Goal: Task Accomplishment & Management: Manage account settings

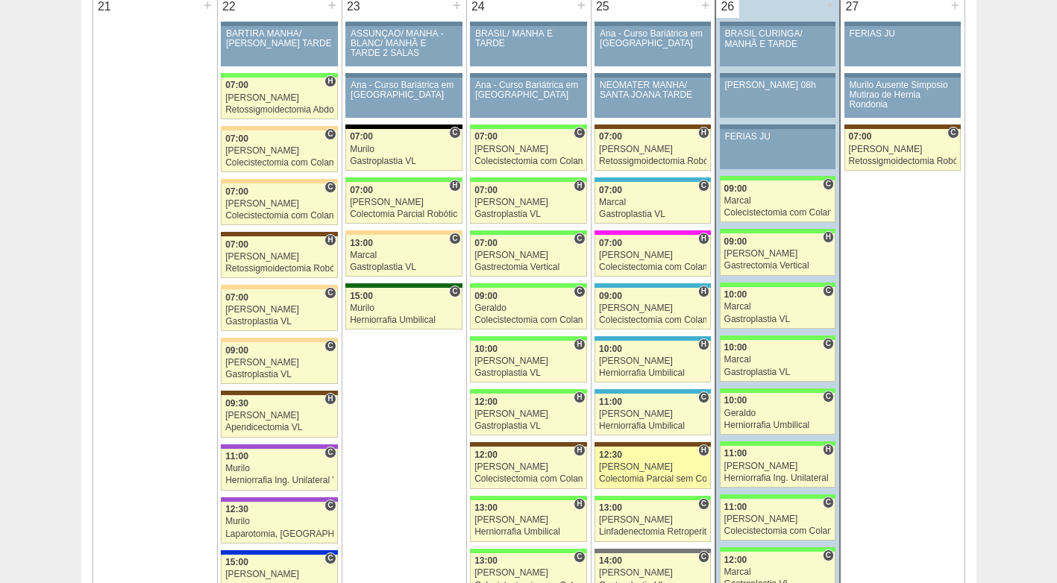
scroll to position [2311, 0]
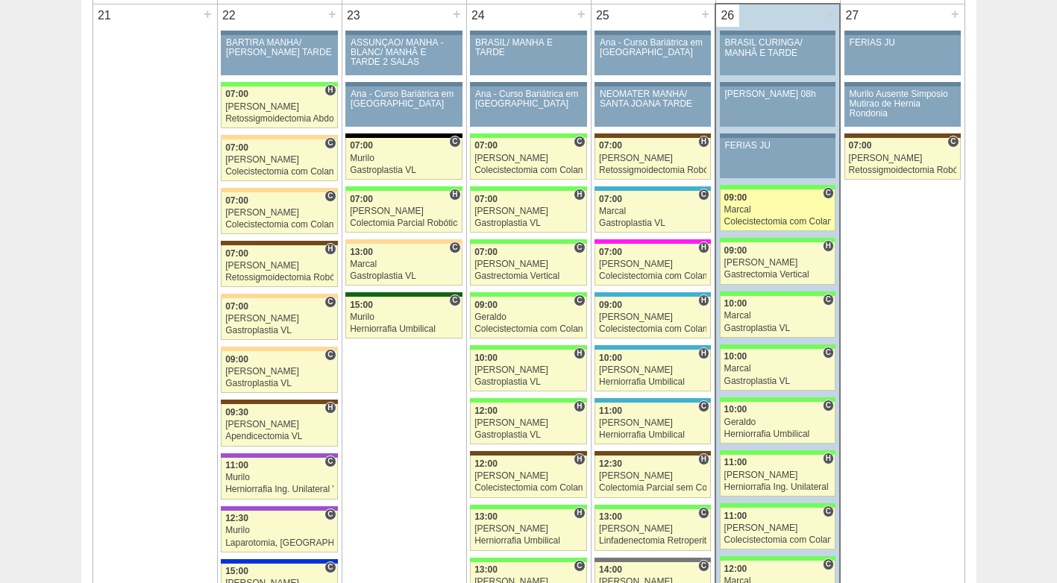
click at [786, 215] on link "88615 Marcal C 09:00 Marcal Colecistectomia com Colangiografia VL Hospital [GEO…" at bounding box center [778, 210] width 116 height 42
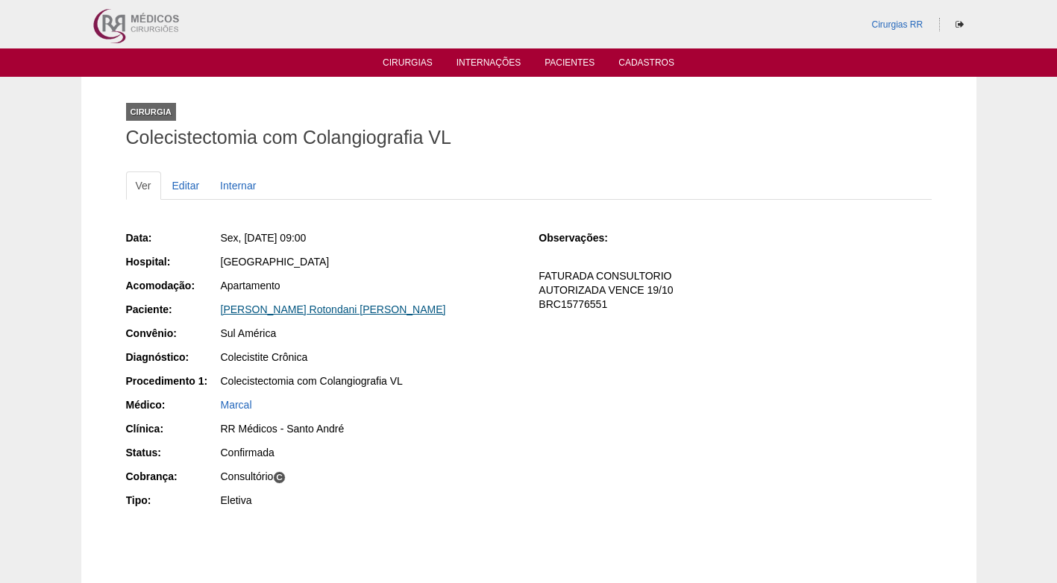
click at [353, 308] on link "[PERSON_NAME] Rotondani [PERSON_NAME]" at bounding box center [333, 309] width 225 height 12
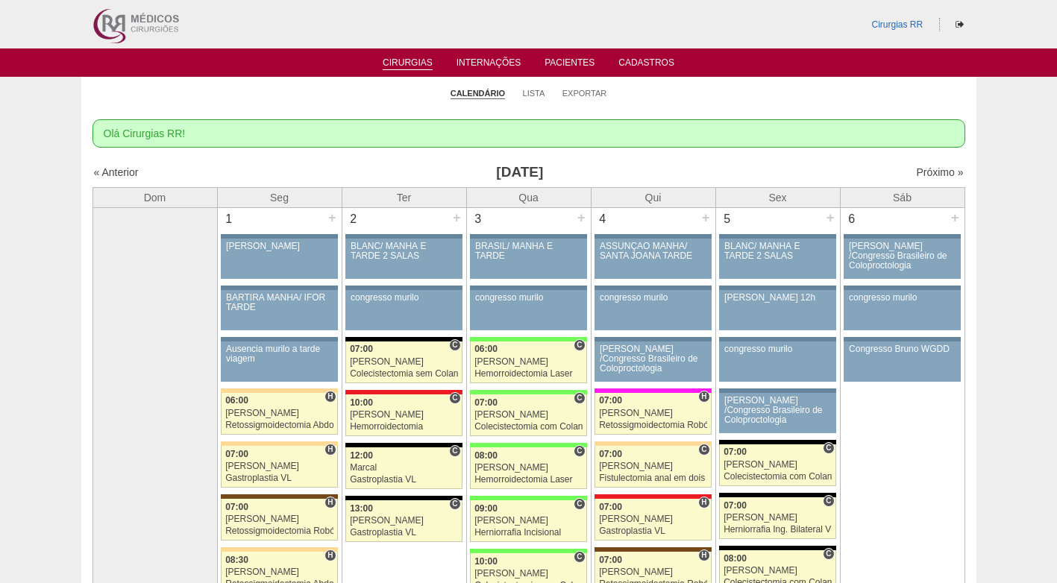
scroll to position [2311, 0]
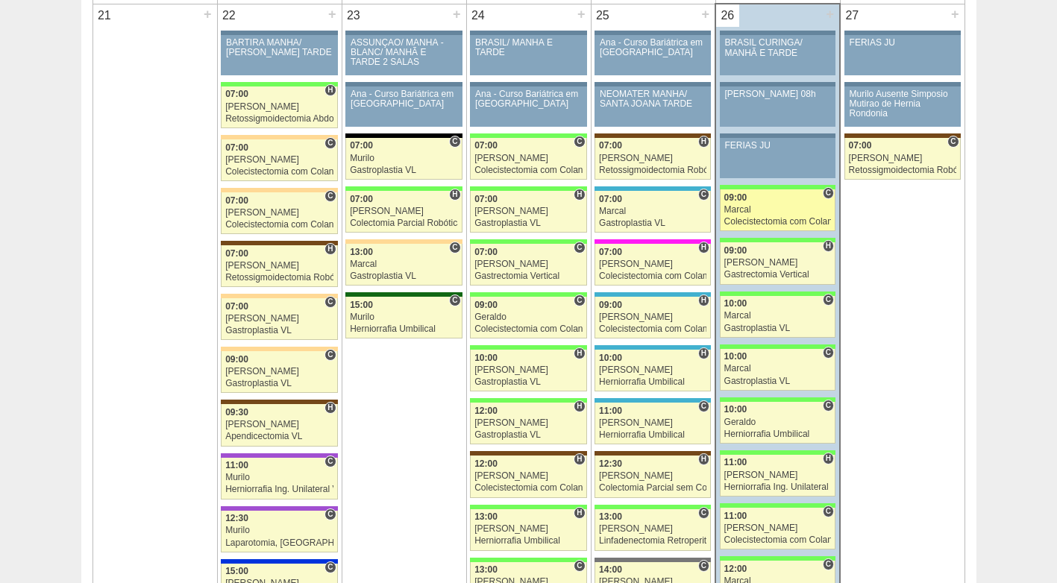
click at [744, 207] on div "Marcal" at bounding box center [777, 210] width 107 height 10
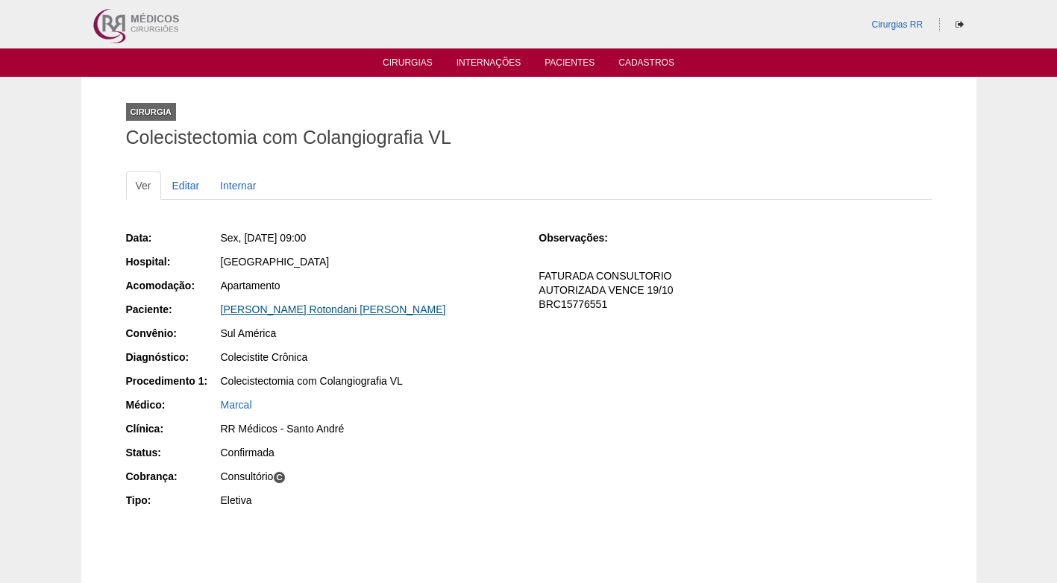
click at [251, 306] on link "Mariana Goulart Rotondani Rago" at bounding box center [333, 309] width 225 height 12
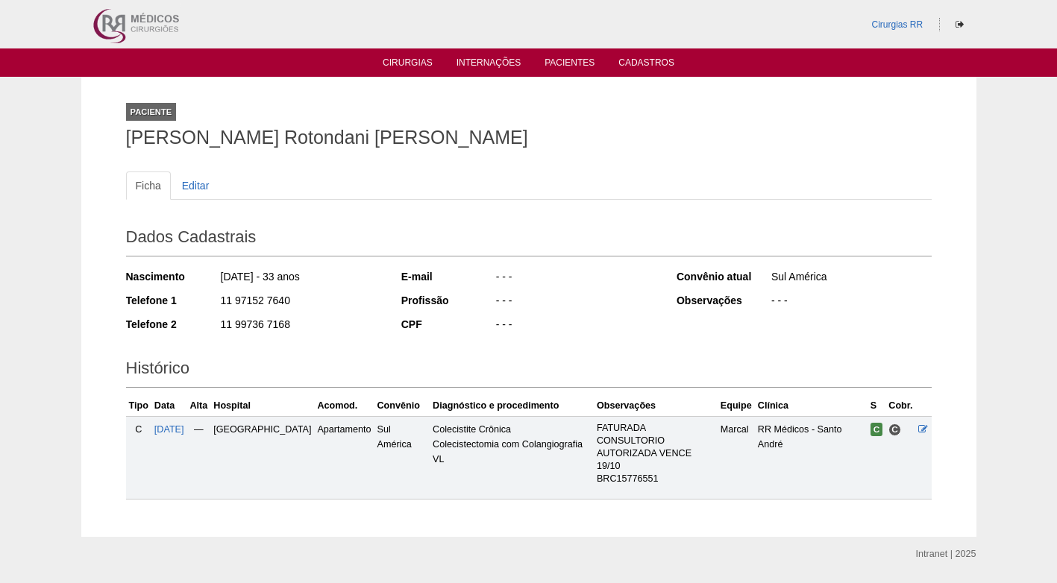
click at [481, 183] on ul "Ficha Editar" at bounding box center [528, 185] width 805 height 28
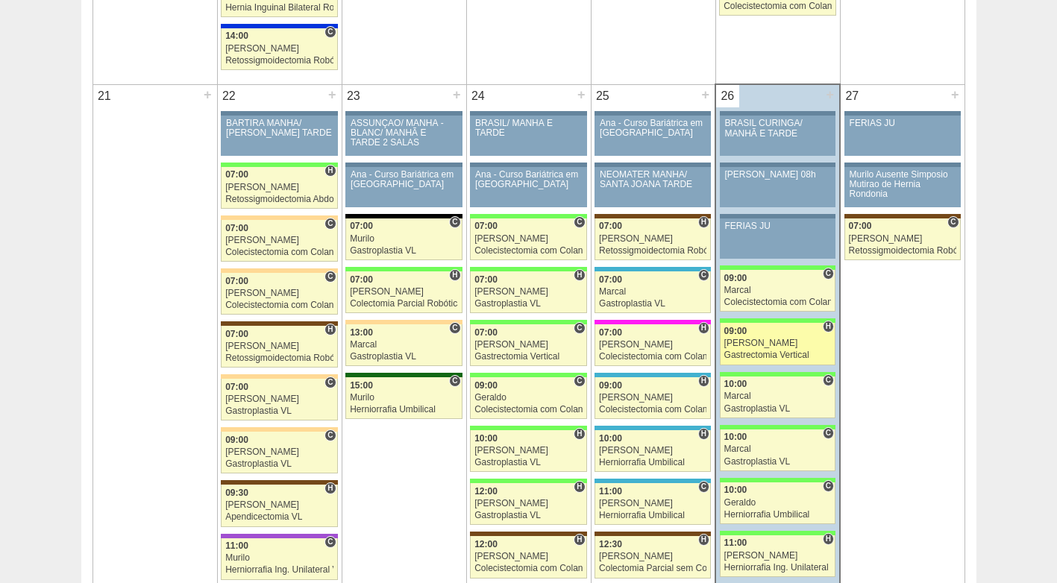
scroll to position [2237, 0]
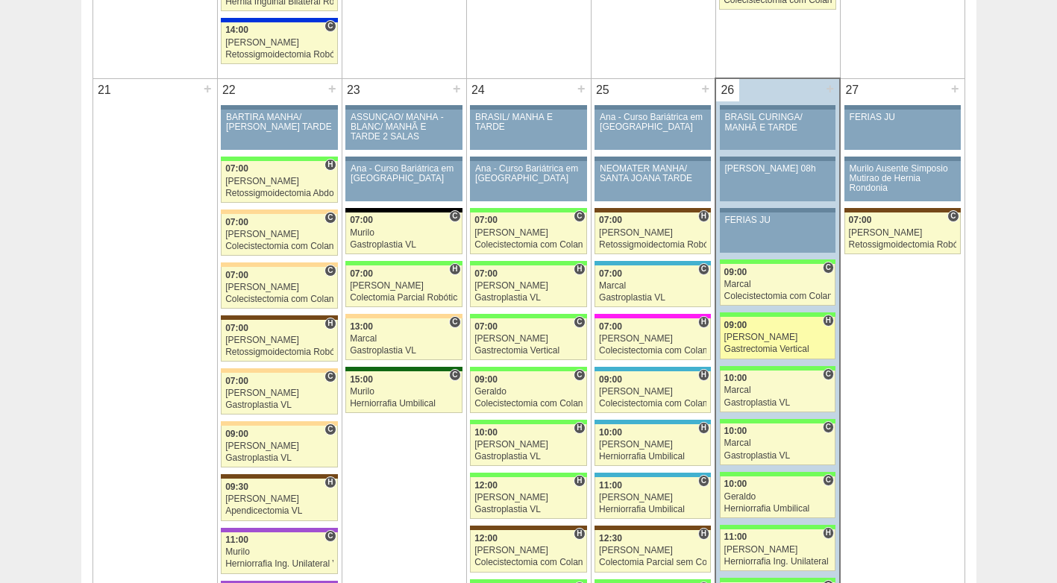
click at [771, 330] on div "09:00" at bounding box center [777, 326] width 107 height 10
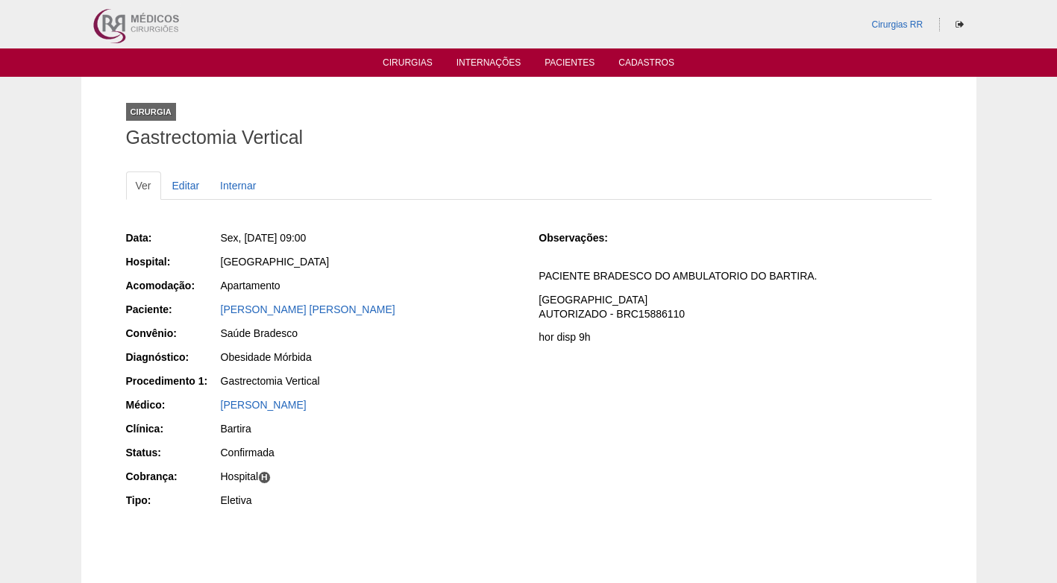
click at [272, 315] on div "[PERSON_NAME] [PERSON_NAME]" at bounding box center [369, 309] width 297 height 15
click at [274, 309] on link "BEATRIZ SILVA LUIZ" at bounding box center [308, 309] width 174 height 12
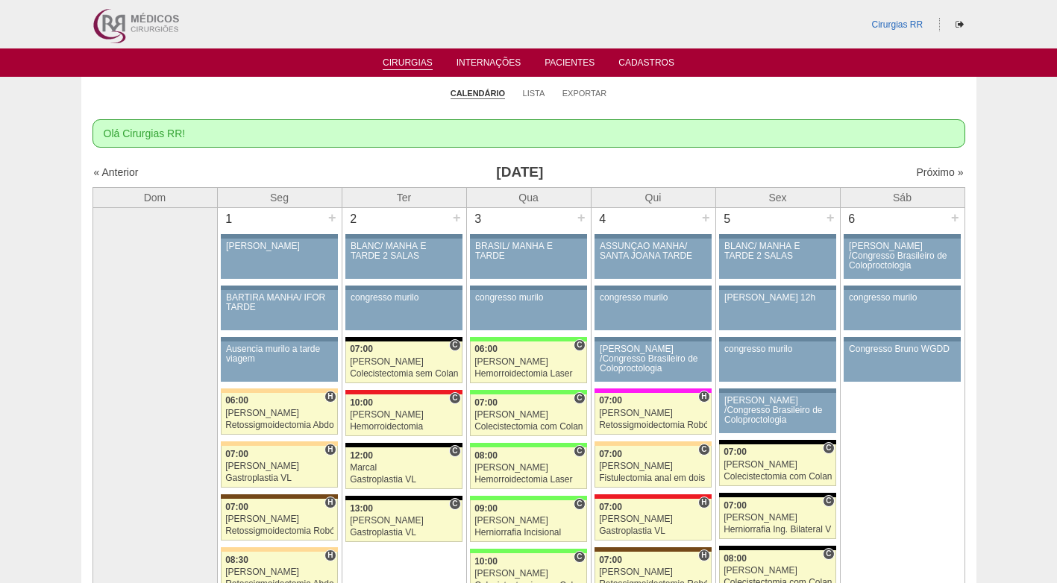
scroll to position [2237, 0]
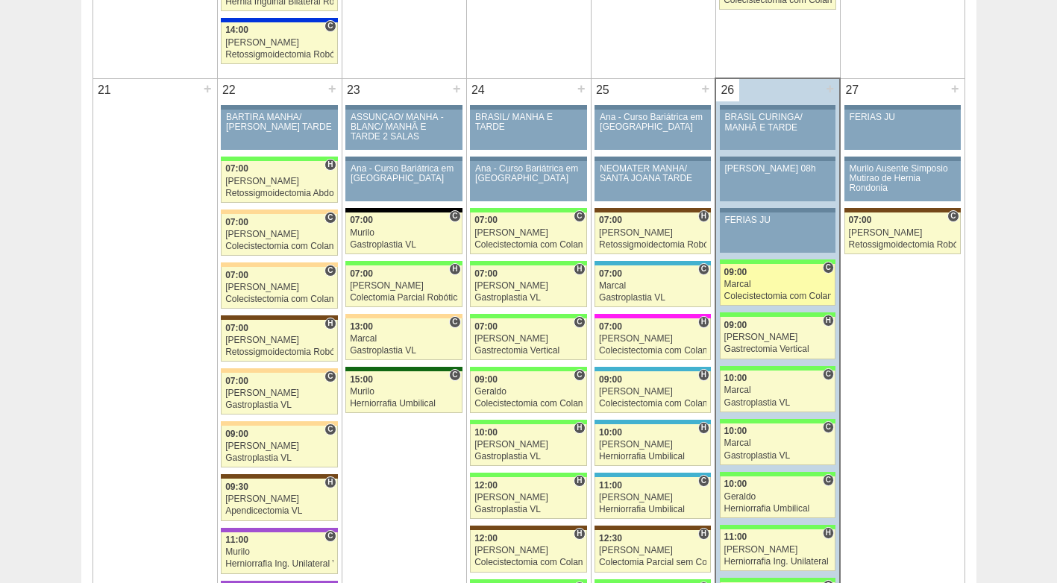
click at [780, 294] on div "Colecistectomia com Colangiografia VL" at bounding box center [777, 297] width 107 height 10
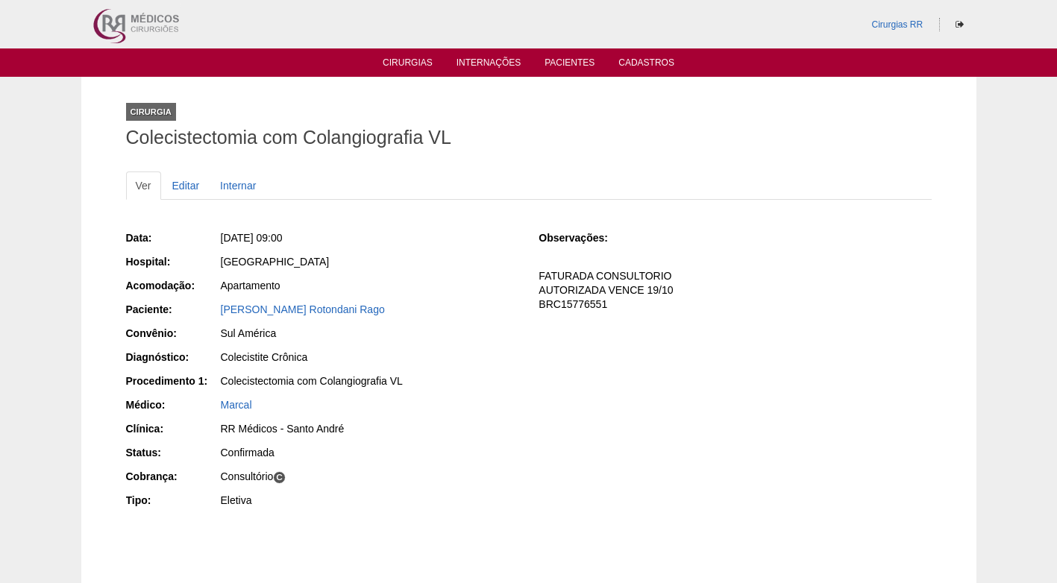
drag, startPoint x: 359, startPoint y: 311, endPoint x: 195, endPoint y: 307, distance: 164.1
click at [195, 307] on div "Paciente: Mariana Goulart Rotondani Rago" at bounding box center [322, 311] width 392 height 19
copy div "Paciente: Mariana Goulart Rotondani Rago"
click at [585, 368] on div "Data: Sex, 26/09/2025 - 09:00 Hospital: Brasil Acomodação: Apartamento Paciente…" at bounding box center [528, 371] width 805 height 292
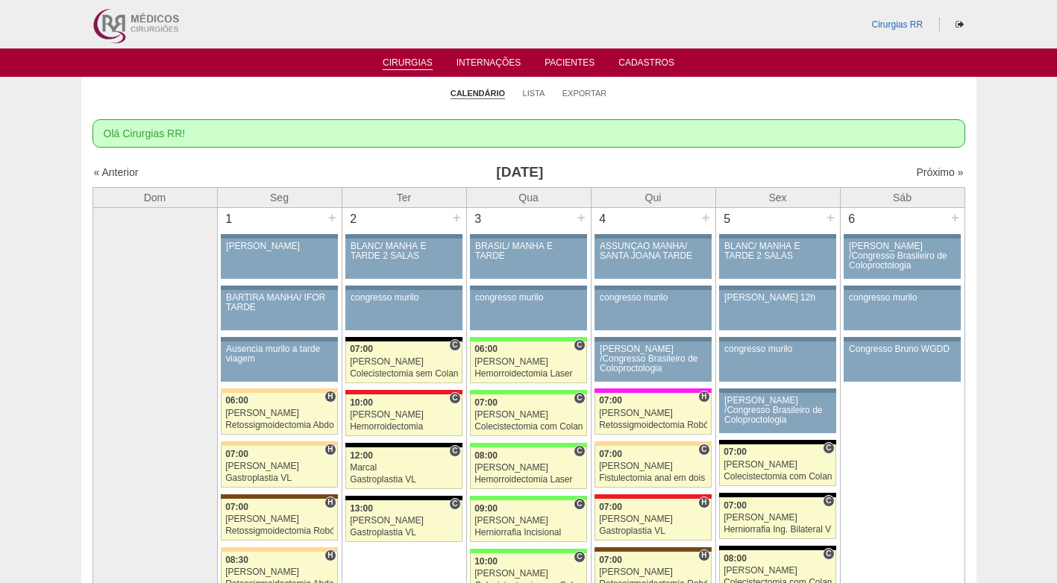
scroll to position [2237, 0]
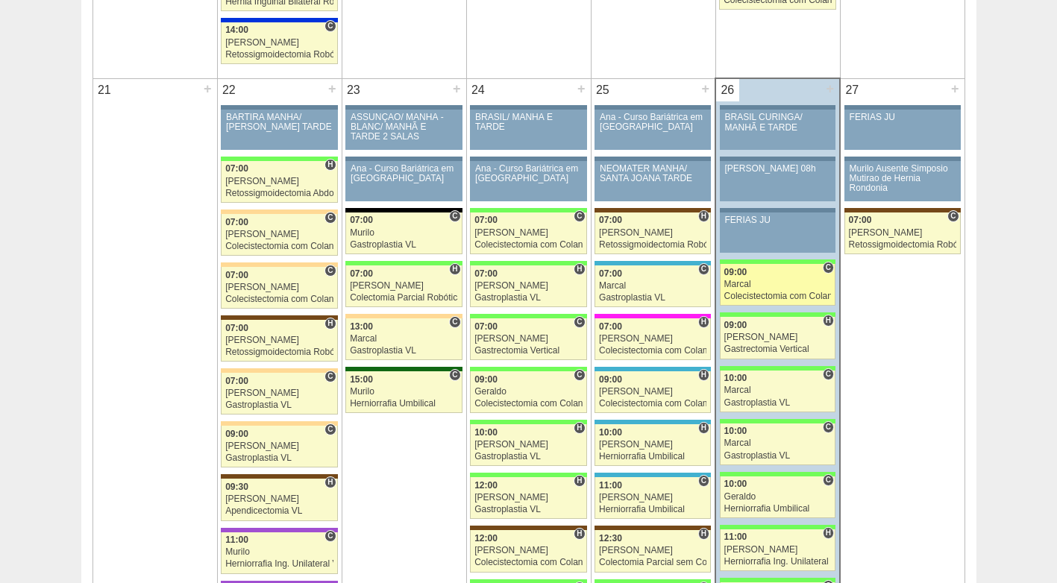
click at [791, 294] on div "Colecistectomia com Colangiografia VL" at bounding box center [777, 297] width 107 height 10
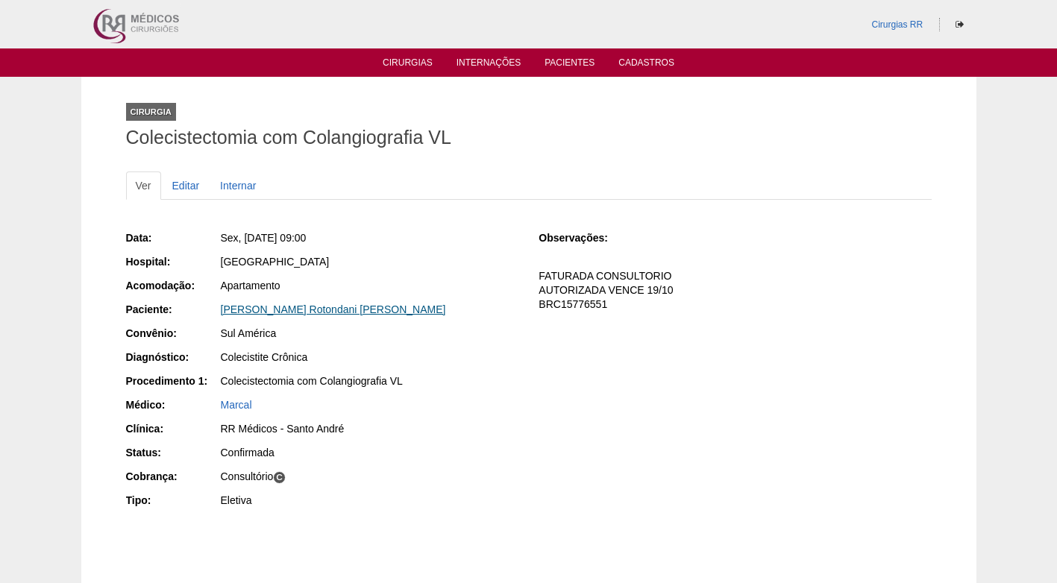
click at [333, 307] on link "Mariana Goulart Rotondani Rago" at bounding box center [333, 309] width 225 height 12
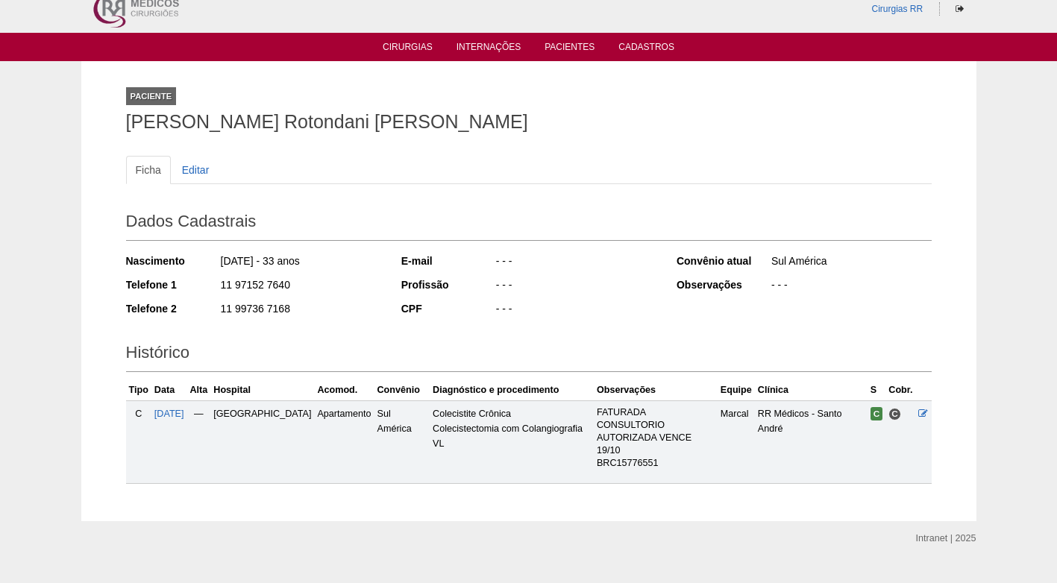
scroll to position [19, 0]
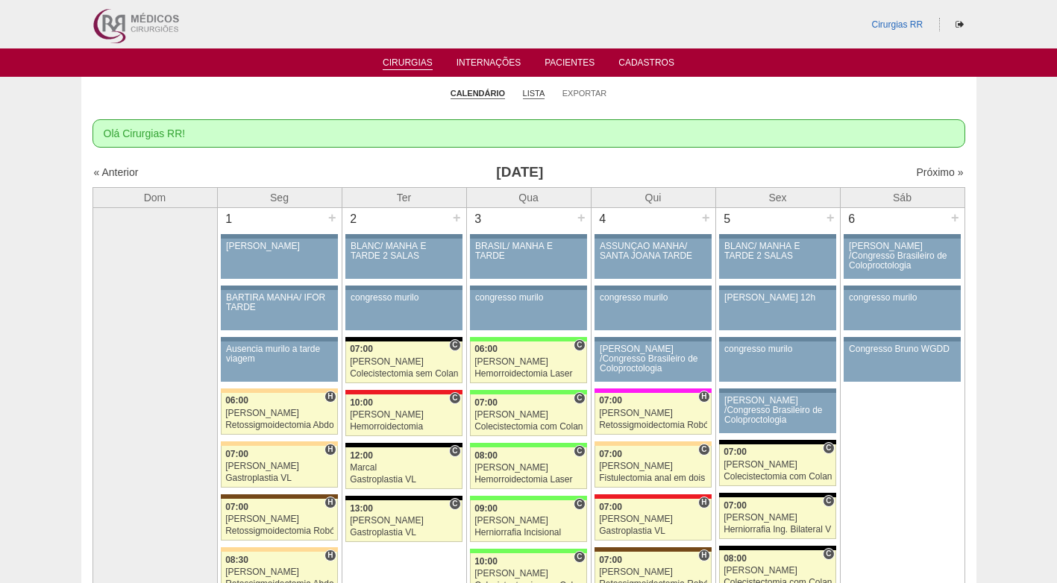
click at [531, 93] on link "Lista" at bounding box center [534, 93] width 22 height 11
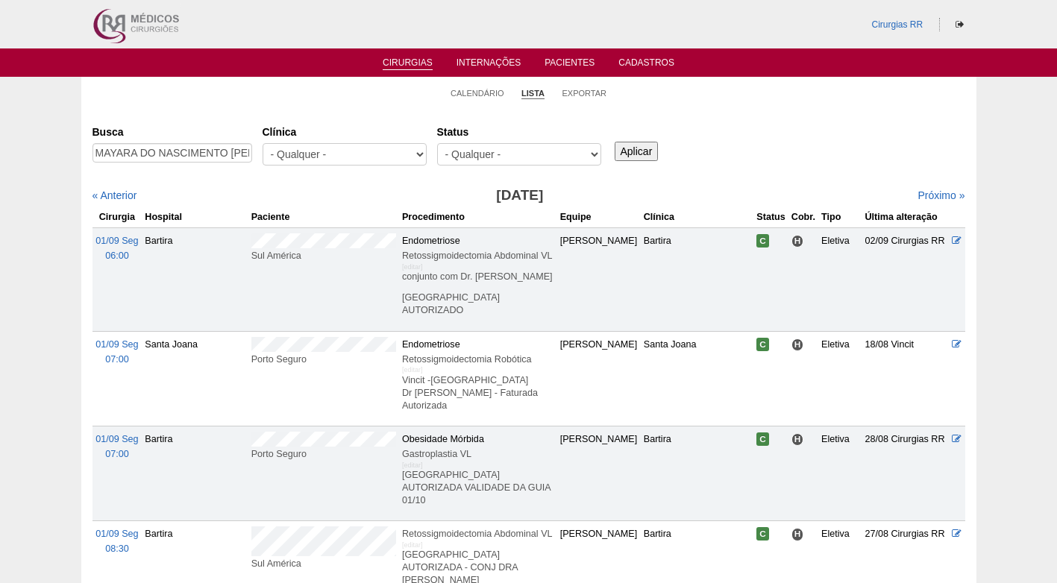
scroll to position [0, 84]
type input "MAYARA DO NASCIMENTO [PERSON_NAME]"
click at [653, 153] on input "Aplicar" at bounding box center [636, 151] width 44 height 19
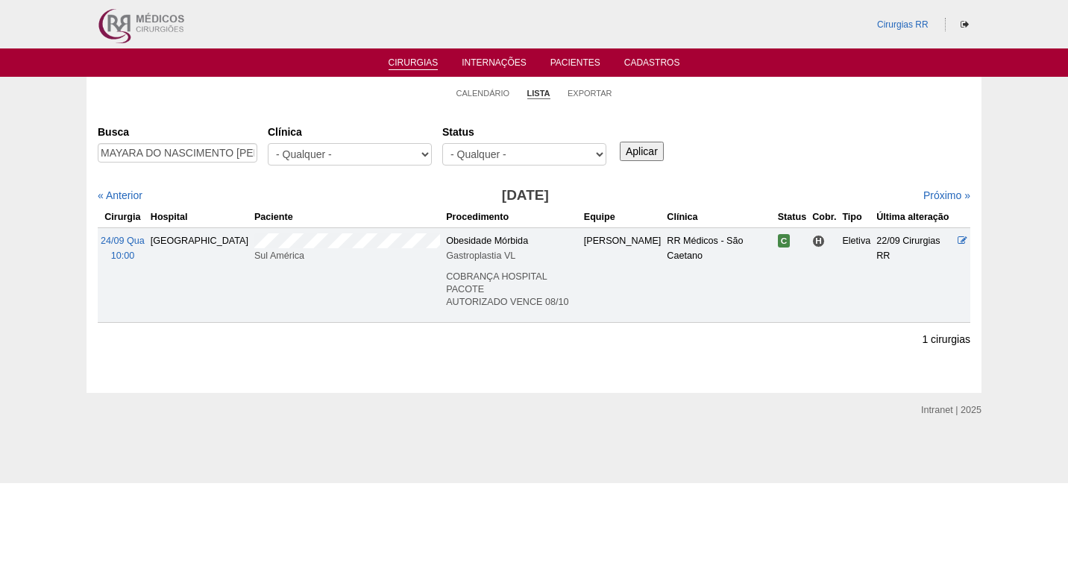
click at [400, 103] on ul "Calendário Lista Exportar" at bounding box center [533, 92] width 895 height 31
click at [477, 89] on link "Calendário" at bounding box center [483, 93] width 54 height 11
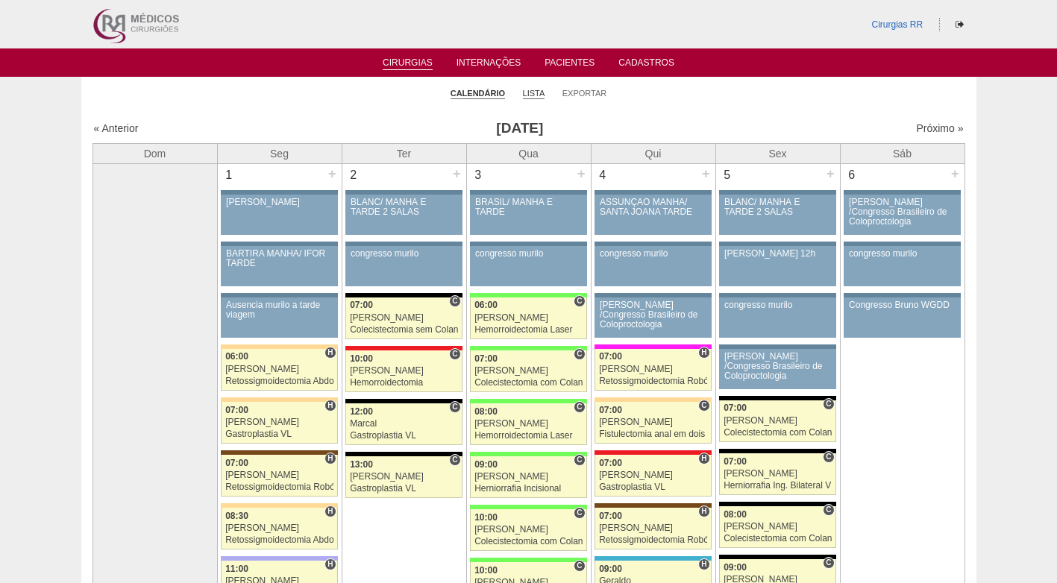
click at [528, 90] on link "Lista" at bounding box center [534, 93] width 22 height 11
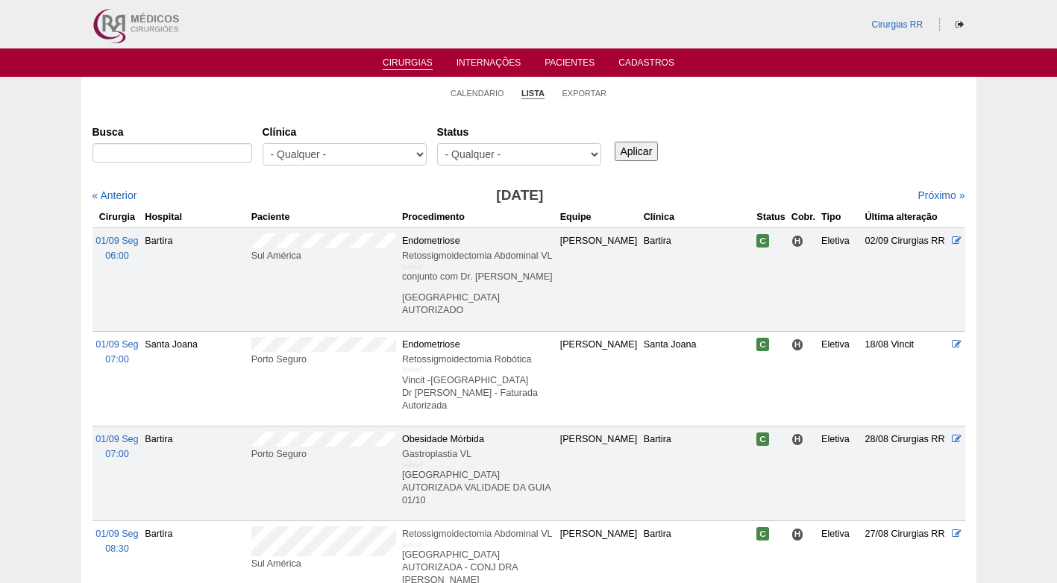
select select "resr"
click at [437, 143] on select "- Qualquer - Reservada Confirmada Suspensa Cancelada" at bounding box center [519, 154] width 164 height 22
click at [620, 144] on input "Aplicar" at bounding box center [636, 151] width 44 height 19
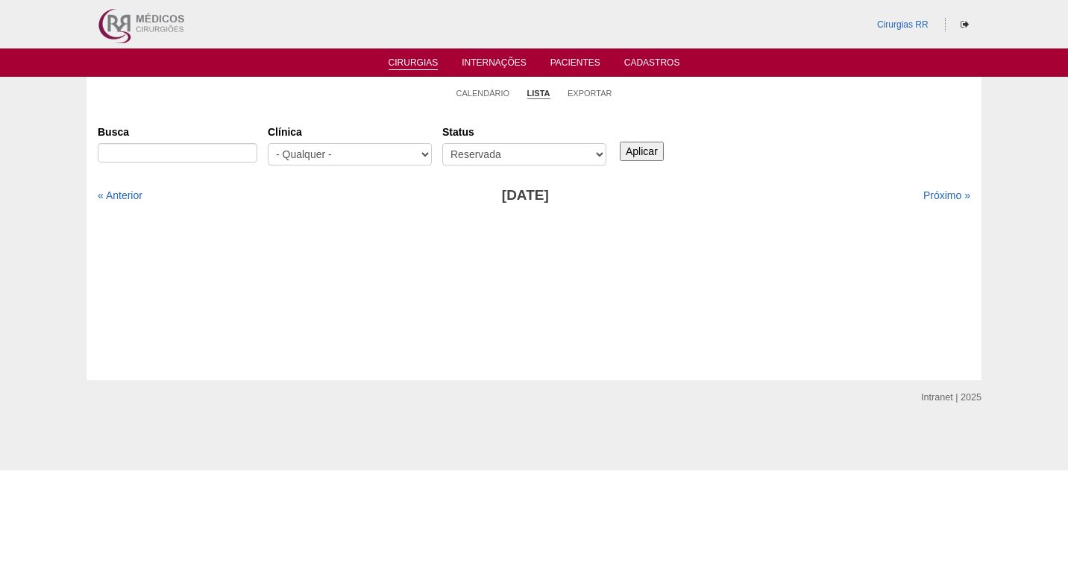
click at [649, 157] on input "Aplicar" at bounding box center [642, 151] width 44 height 19
click at [941, 198] on link "Próximo »" at bounding box center [946, 195] width 47 height 12
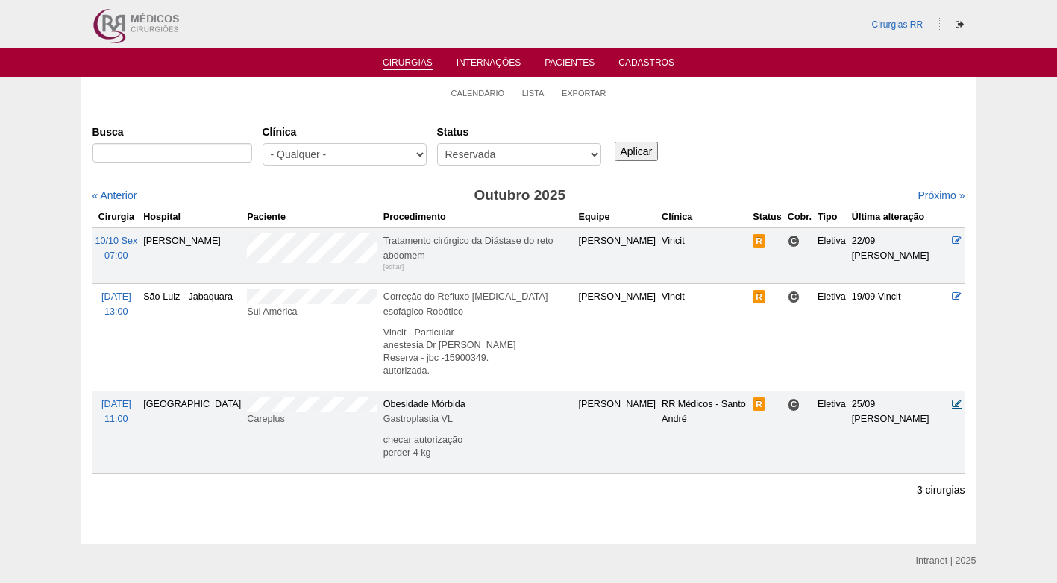
click at [954, 399] on icon at bounding box center [956, 404] width 10 height 10
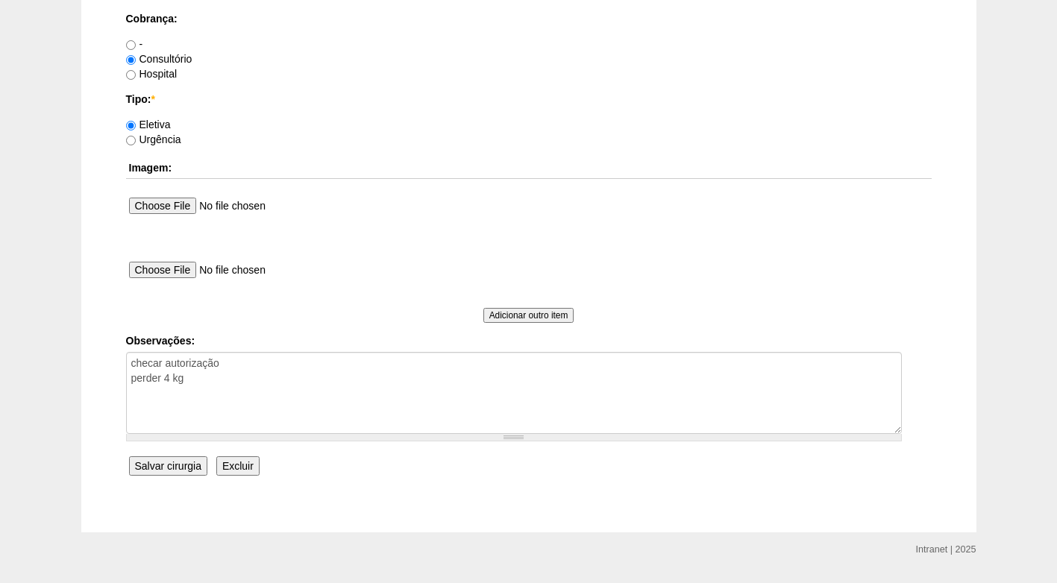
scroll to position [1338, 0]
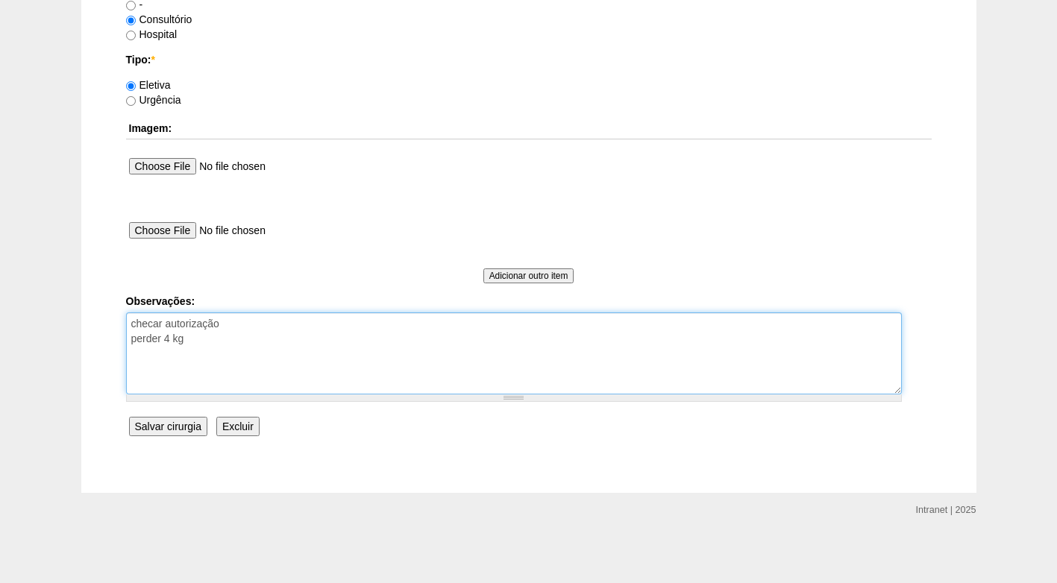
click at [271, 355] on textarea "checar autorização perder 4 kg" at bounding box center [513, 353] width 775 height 82
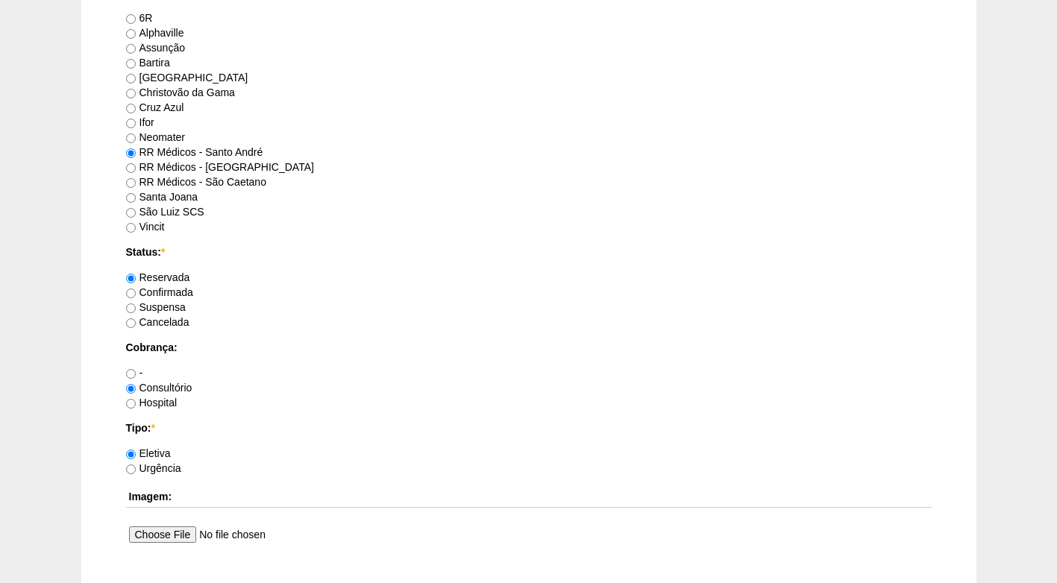
scroll to position [966, 0]
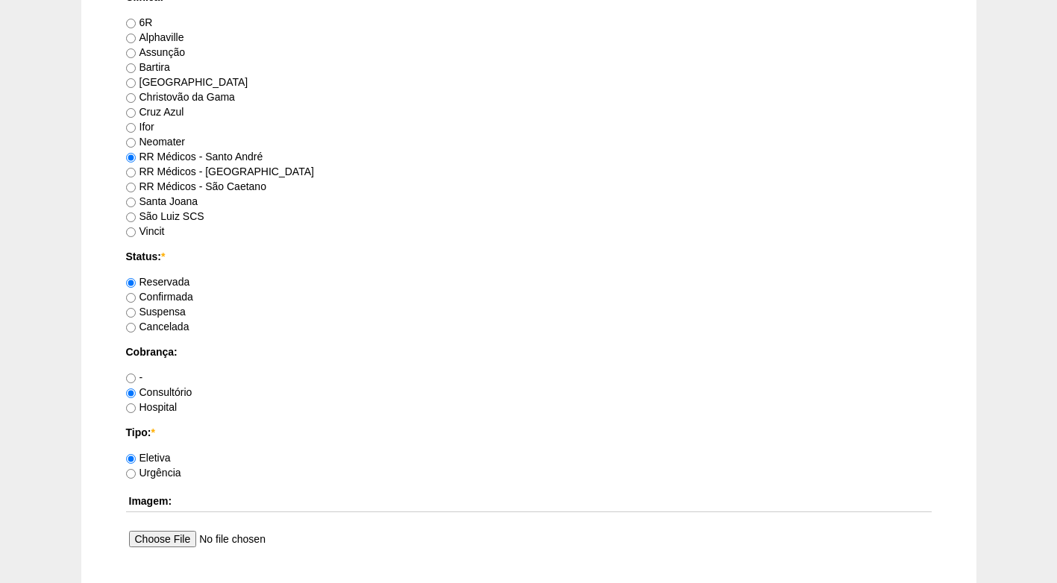
type textarea "checar autorização perder 4 kg FATURADO CONSULTA"
click at [162, 295] on label "Confirmada" at bounding box center [159, 297] width 67 height 12
click at [136, 295] on input "Confirmada" at bounding box center [131, 298] width 10 height 10
radio input "true"
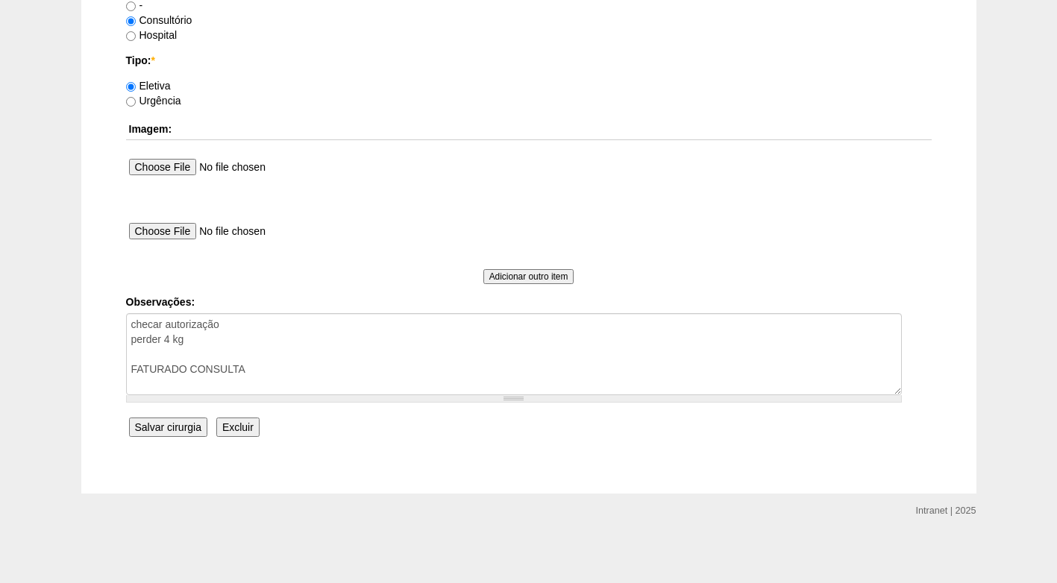
scroll to position [1338, 0]
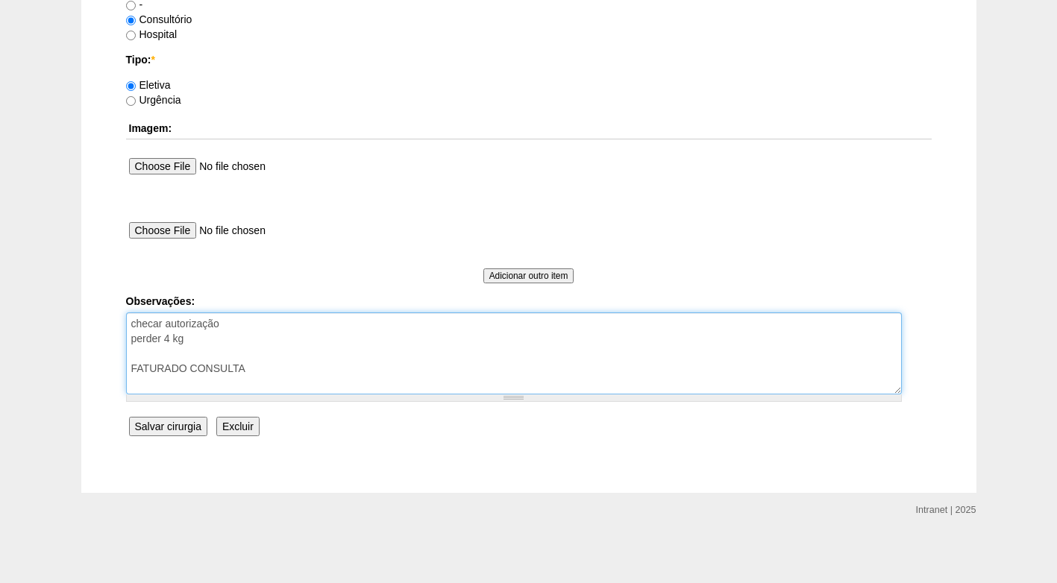
click at [268, 373] on textarea "checar autorização perder 4 kg" at bounding box center [513, 353] width 775 height 82
type textarea "checar autorização perder 4 kg FATURADO CONSULTÓRIO"
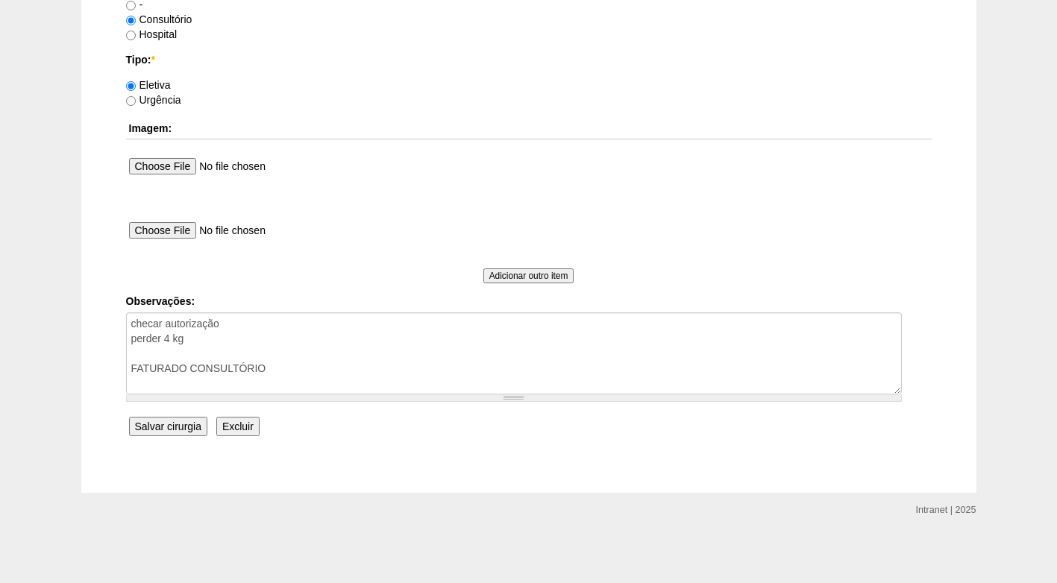
click at [159, 425] on input "Salvar cirurgia" at bounding box center [168, 426] width 78 height 19
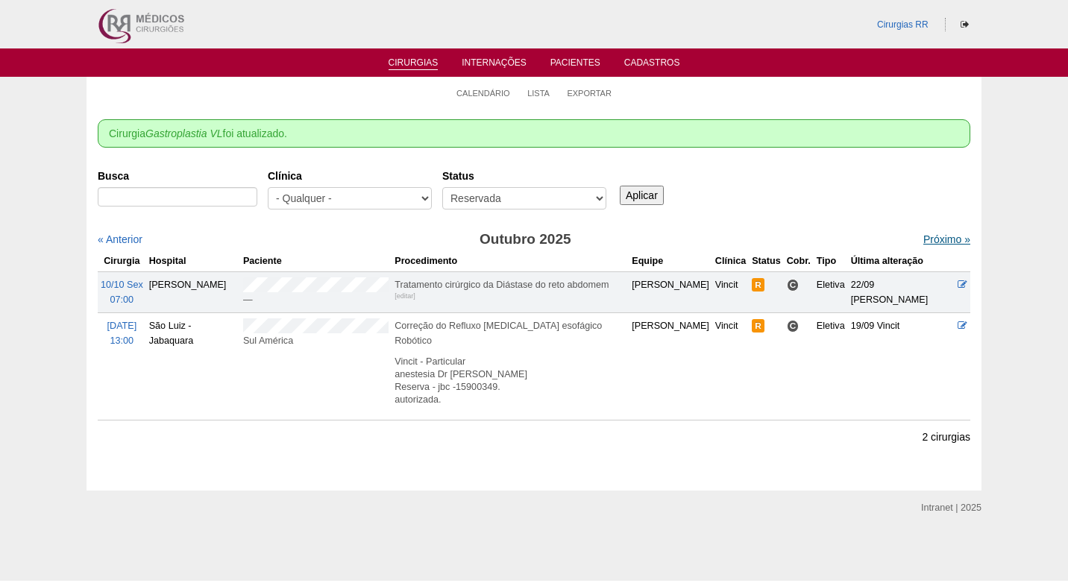
click at [925, 236] on link "Próximo »" at bounding box center [946, 239] width 47 height 12
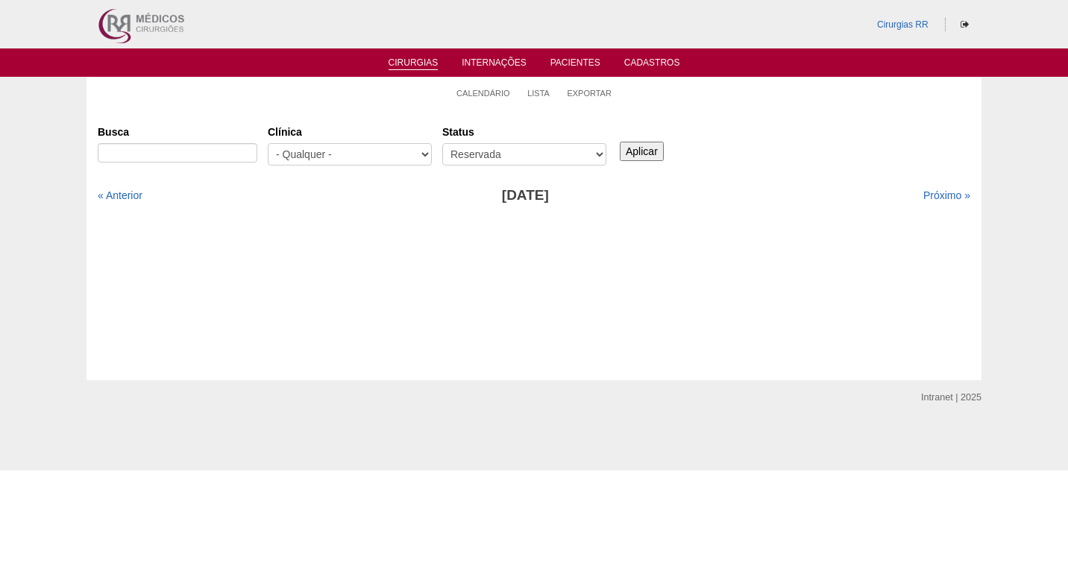
click at [419, 63] on link "Cirurgias" at bounding box center [413, 63] width 50 height 13
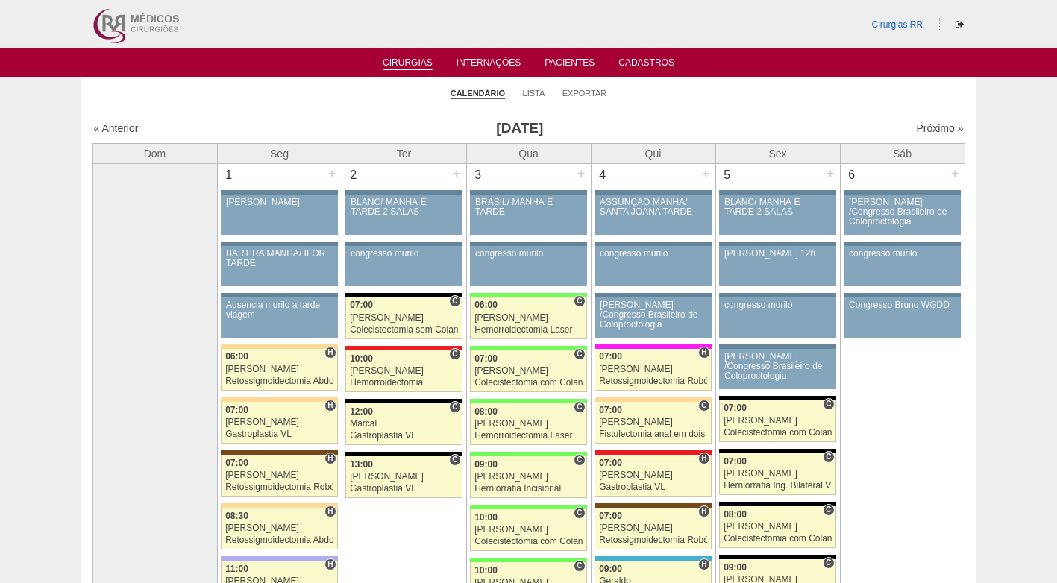
click at [544, 90] on li "Lista" at bounding box center [534, 92] width 22 height 21
click at [543, 92] on link "Lista" at bounding box center [534, 93] width 22 height 11
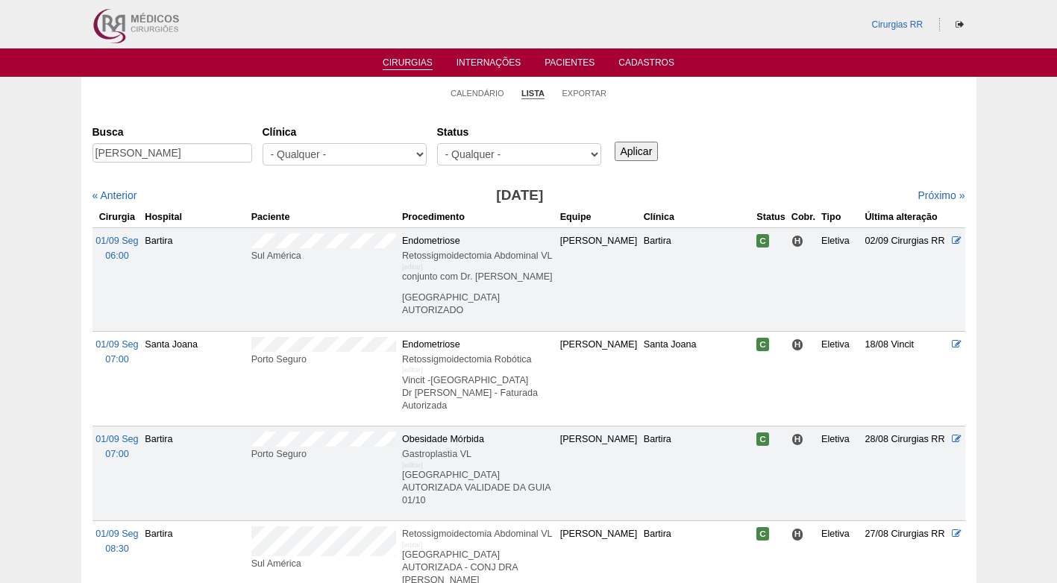
type input "[PERSON_NAME]"
click at [634, 153] on input "Aplicar" at bounding box center [636, 151] width 44 height 19
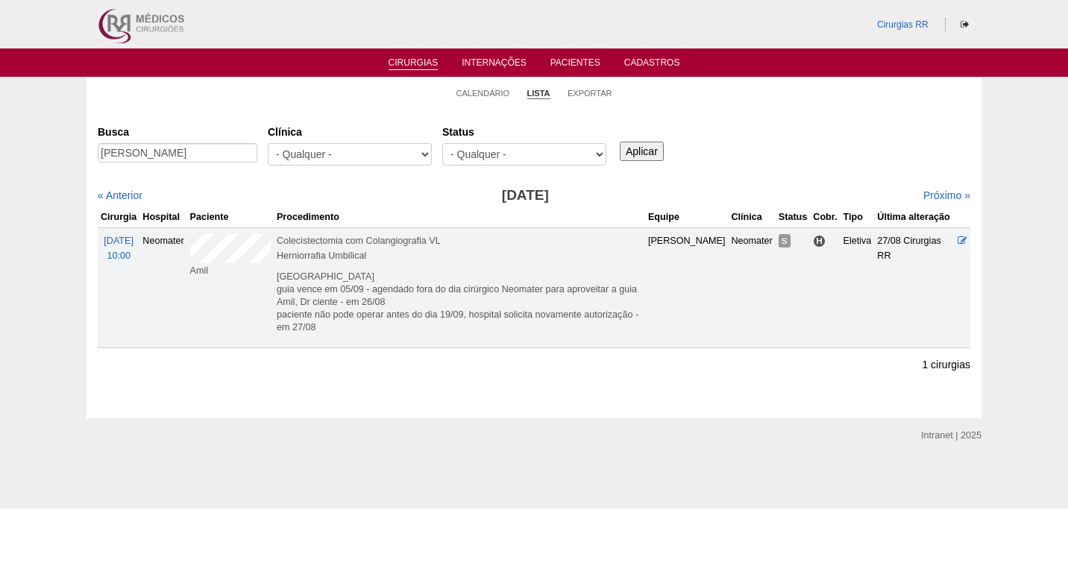
click at [806, 114] on div "Cirurgias Busca Alexandre Moscatelli Clínica - Qualquer - 6R Alphaville Assunçã…" at bounding box center [533, 263] width 895 height 310
drag, startPoint x: 807, startPoint y: 142, endPoint x: 614, endPoint y: 142, distance: 193.1
click at [807, 142] on div "Busca Alexandre Moscatelli Clínica - Qualquer - 6R Alphaville Assunção Bartira …" at bounding box center [534, 146] width 872 height 54
click at [707, 114] on div "Cirurgias Busca Alexandre Moscatelli Clínica - Qualquer - 6R Alphaville Assunçã…" at bounding box center [533, 263] width 895 height 310
click at [490, 92] on link "Calendário" at bounding box center [483, 93] width 54 height 11
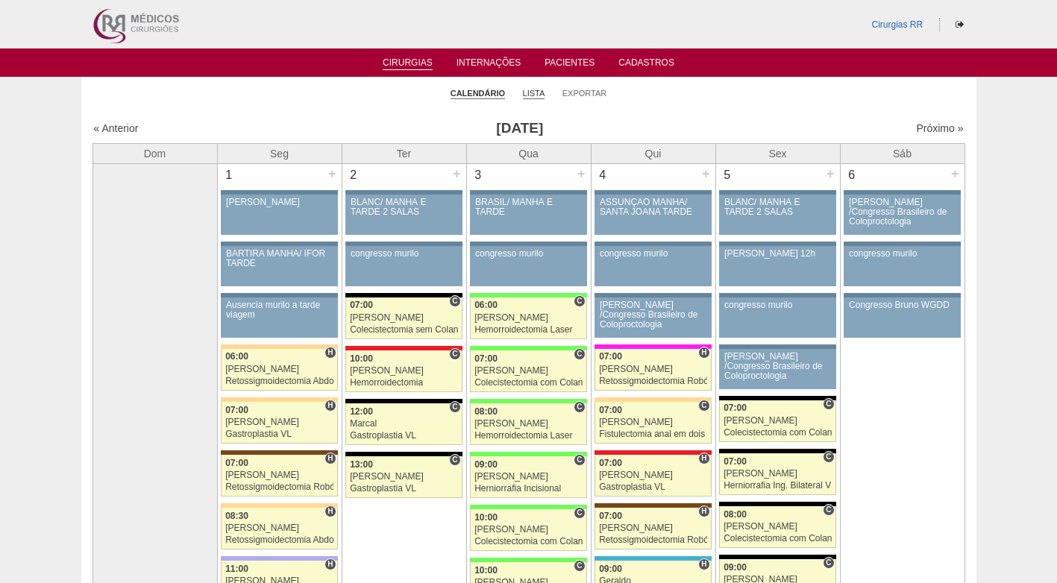
click at [532, 94] on link "Lista" at bounding box center [534, 93] width 22 height 11
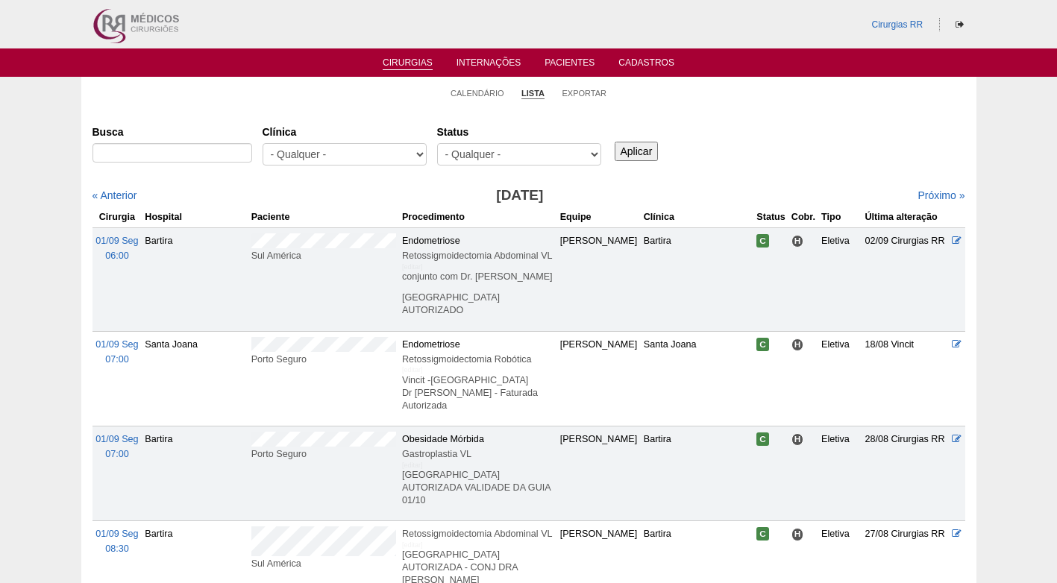
select select "resr"
click at [437, 143] on select "- Qualquer - Reservada Confirmada Suspensa Cancelada" at bounding box center [519, 154] width 164 height 22
drag, startPoint x: 634, startPoint y: 148, endPoint x: 674, endPoint y: 143, distance: 40.5
click at [635, 147] on input "Aplicar" at bounding box center [636, 151] width 44 height 19
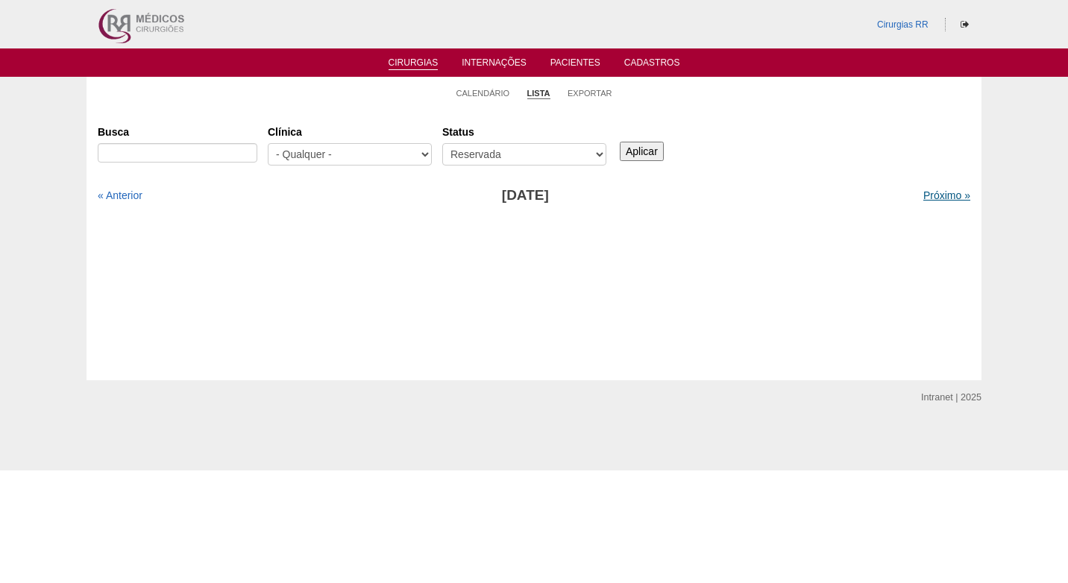
click at [923, 198] on link "Próximo »" at bounding box center [946, 195] width 47 height 12
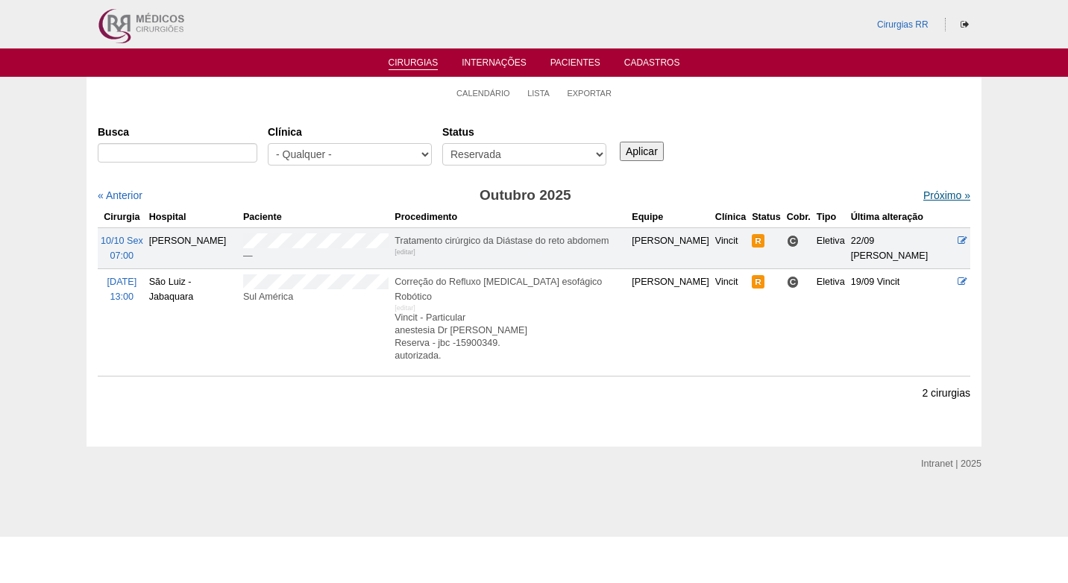
click at [932, 191] on link "Próximo »" at bounding box center [946, 195] width 47 height 12
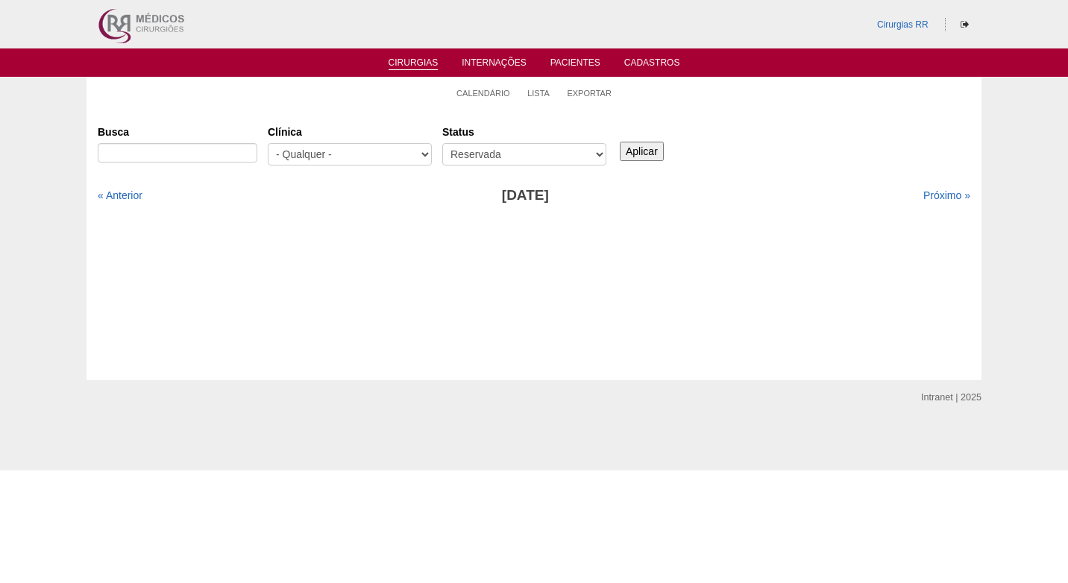
click at [738, 141] on div "Busca [GEOGRAPHIC_DATA] - Qualquer - 6R Alphaville Assunção Bartira Brasil Chri…" at bounding box center [534, 146] width 872 height 54
click at [596, 197] on h3 "[DATE]" at bounding box center [525, 196] width 436 height 22
click at [500, 91] on link "Calendário" at bounding box center [483, 93] width 54 height 11
